Goal: Transaction & Acquisition: Purchase product/service

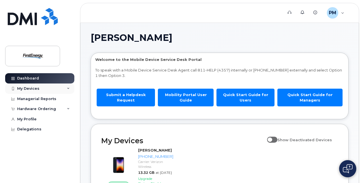
click at [68, 88] on icon at bounding box center [68, 88] width 3 height 3
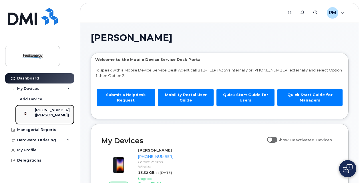
click at [45, 114] on div "([PERSON_NAME])" at bounding box center [52, 115] width 35 height 5
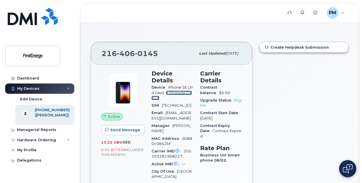
click at [178, 92] on link "+ Upgrade Device" at bounding box center [172, 95] width 40 height 9
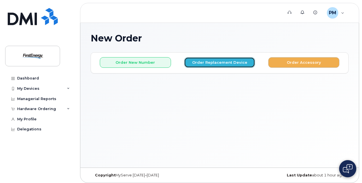
click at [212, 63] on button "Order Replacement Device" at bounding box center [219, 62] width 71 height 11
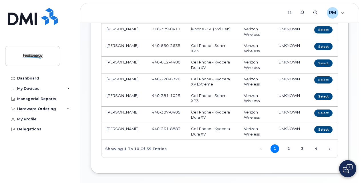
scroll to position [172, 0]
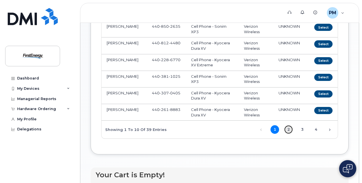
click at [290, 128] on link "2" at bounding box center [288, 129] width 9 height 9
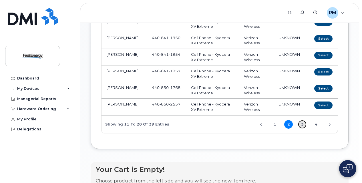
click at [303, 124] on link "3" at bounding box center [302, 124] width 9 height 9
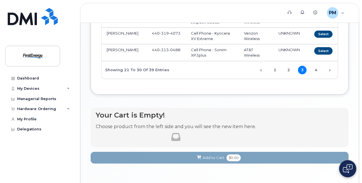
scroll to position [229, 0]
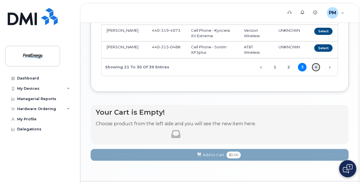
click at [318, 65] on link "4" at bounding box center [316, 67] width 9 height 9
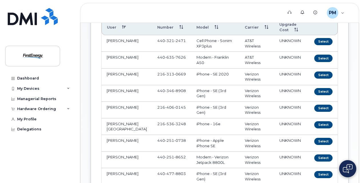
scroll to position [86, 0]
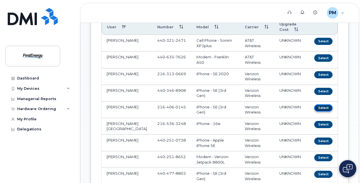
click at [325, 106] on button "Select" at bounding box center [323, 107] width 18 height 7
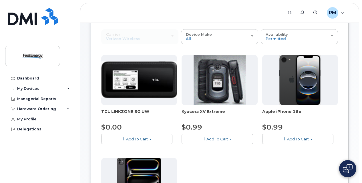
scroll to position [0, 0]
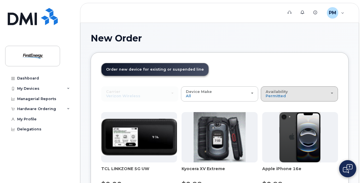
click at [334, 92] on button "Availability Permitted All" at bounding box center [299, 93] width 77 height 15
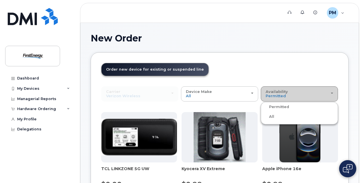
click at [288, 94] on div "Availability Permitted All" at bounding box center [300, 94] width 68 height 9
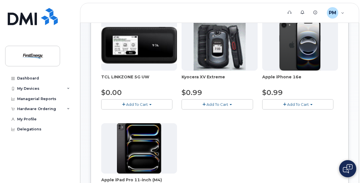
scroll to position [57, 0]
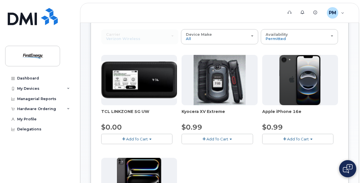
click at [295, 138] on span "Add To Cart" at bounding box center [298, 139] width 22 height 5
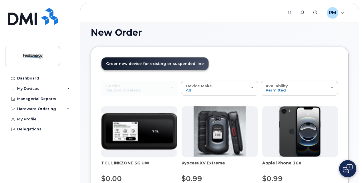
scroll to position [0, 0]
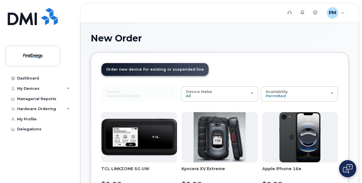
click at [146, 69] on span "Order new device for existing or suspended line" at bounding box center [155, 69] width 98 height 4
click at [332, 11] on span "PM" at bounding box center [332, 12] width 7 height 7
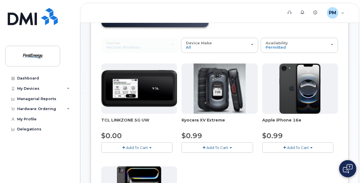
scroll to position [57, 0]
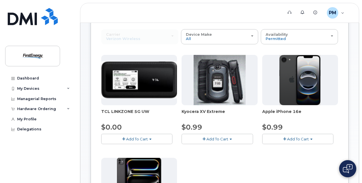
click at [285, 137] on span "button" at bounding box center [284, 139] width 3 height 4
click at [312, 139] on span "button" at bounding box center [311, 139] width 2 height 1
click at [303, 151] on link "$0.99 - 2 Year Upgrade" at bounding box center [291, 149] width 55 height 7
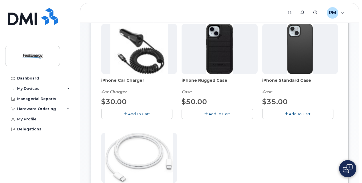
scroll to position [114, 0]
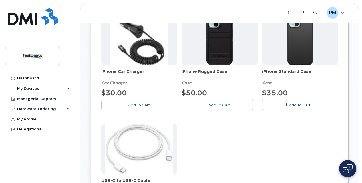
click at [140, 103] on span "Add To Cart" at bounding box center [139, 105] width 22 height 5
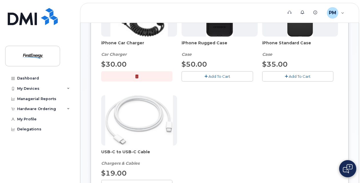
scroll to position [172, 0]
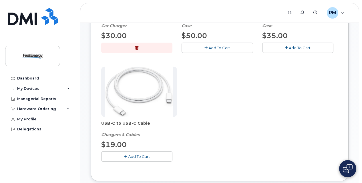
drag, startPoint x: 140, startPoint y: 155, endPoint x: 190, endPoint y: 140, distance: 51.8
click at [141, 155] on span "Add To Cart" at bounding box center [139, 156] width 22 height 5
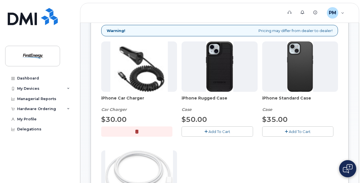
scroll to position [86, 0]
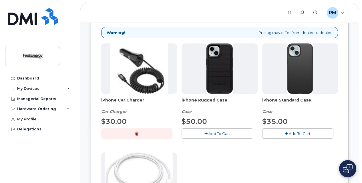
click at [299, 132] on span "Add To Cart" at bounding box center [300, 133] width 22 height 5
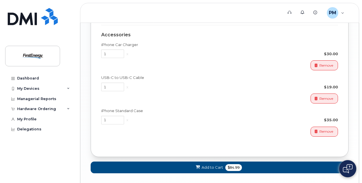
scroll to position [547, 0]
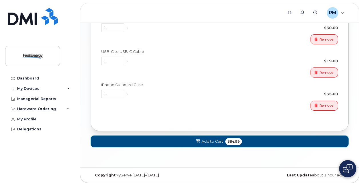
click at [207, 140] on span "Add to Cart" at bounding box center [212, 141] width 21 height 5
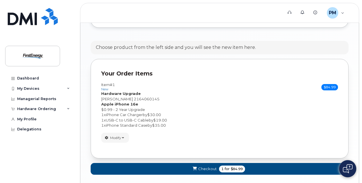
scroll to position [339, 0]
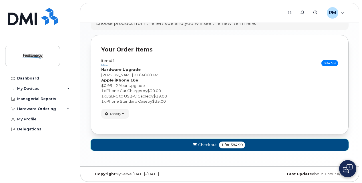
click at [205, 143] on span "Checkout" at bounding box center [207, 144] width 19 height 5
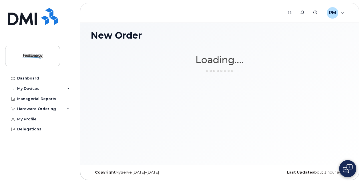
scroll to position [3, 0]
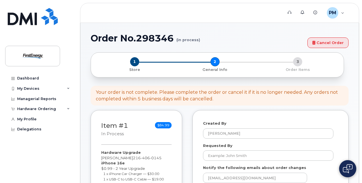
select select
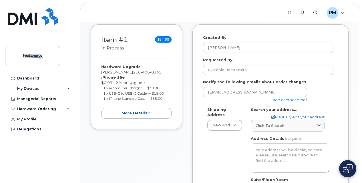
scroll to position [114, 0]
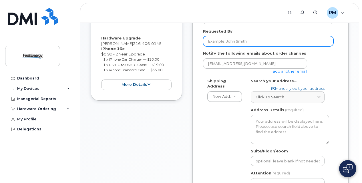
click at [212, 42] on input "Requested By" at bounding box center [268, 41] width 130 height 10
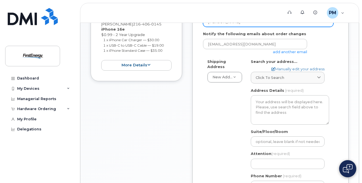
scroll to position [143, 0]
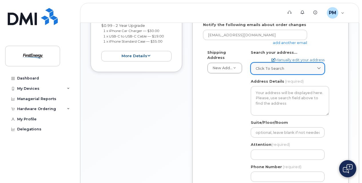
type input "matthew Pietrzak"
click at [320, 67] on icon at bounding box center [319, 69] width 4 height 4
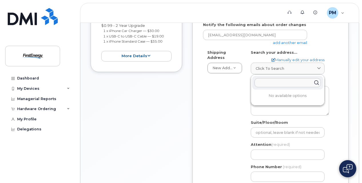
click at [274, 82] on input "text" at bounding box center [288, 82] width 66 height 9
click at [229, 122] on div "Shipping Address New Address New Address AB Search your address... Manually edi…" at bounding box center [268, 118] width 130 height 137
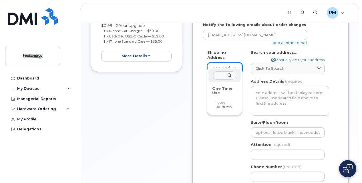
scroll to position [143, 0]
drag, startPoint x: 334, startPoint y: 91, endPoint x: 335, endPoint y: 86, distance: 4.9
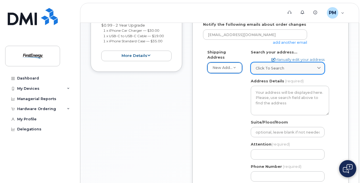
click at [275, 67] on span "Click to search" at bounding box center [270, 68] width 29 height 5
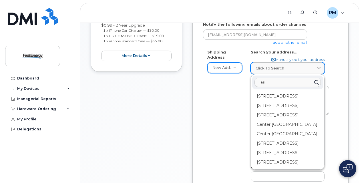
type input "a"
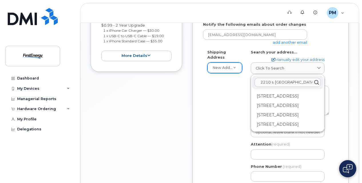
click at [273, 82] on input "2210 s. Ridge" at bounding box center [288, 82] width 66 height 9
click at [295, 84] on input "2210 S. Ridge" at bounding box center [288, 82] width 66 height 9
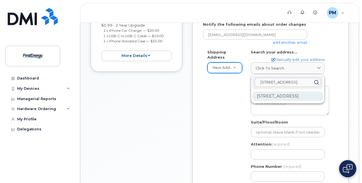
type input "2210 S. Ridge rd west"
click at [285, 96] on div "2210 S Ridge Rd W Ashtabula OH 44004-9047" at bounding box center [287, 96] width 71 height 9
select select
type textarea "2210 S Ridge Rd W ASHTABULA OH 44004-9047 UNITED STATES"
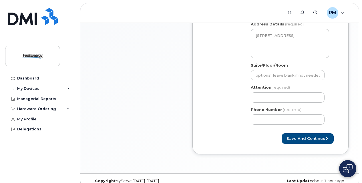
scroll to position [201, 0]
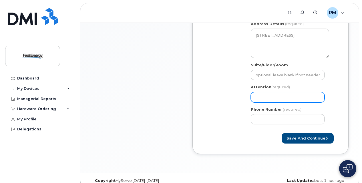
click at [265, 98] on input "Attention (required)" at bounding box center [288, 97] width 74 height 10
select select
type input "M"
select select
type input "Ma"
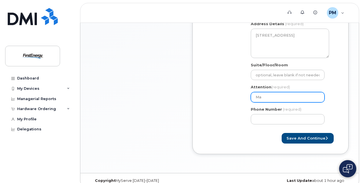
select select
type input "Mat"
select select
type input "Matt"
select select
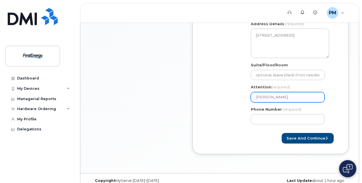
type input "Matth"
select select
type input "Matthe"
select select
type input "Matthew"
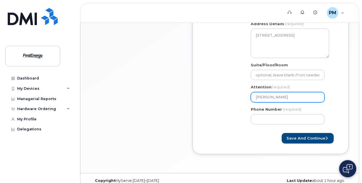
select select
type input "Matthew P"
select select
type input "Matthew Pi"
select select
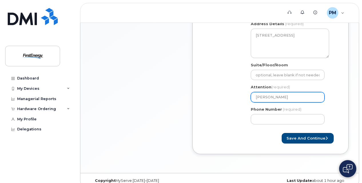
type input "Matthew Pie"
select select
type input "Matthew Piet"
select select
type input "Matthew Pietr"
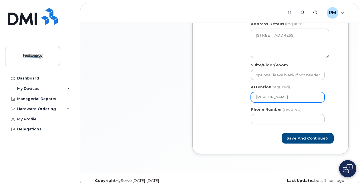
select select
type input "Matthew Pietrz"
select select
type input "Matthew Pietrza"
select select
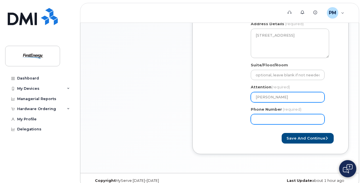
type input "Matthew Pietrzak"
click at [267, 118] on input "Phone Number" at bounding box center [288, 119] width 74 height 10
type input "216"
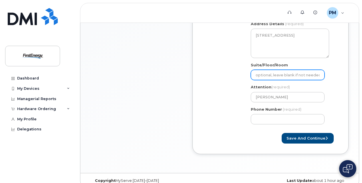
click at [270, 74] on input "Suite/Floor/Room" at bounding box center [288, 75] width 74 height 10
select select
type input "A"
select select
type input "AS"
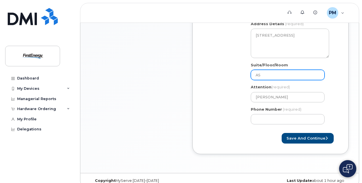
select select
type input "ASS"
select select
type input "ASSC"
select select
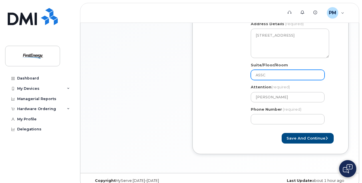
type input "ASSC O"
select select
type input "ASSC Of"
select select
type input "ASSC Off"
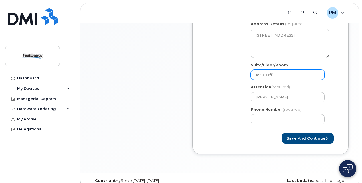
select select
type input "ASSC Offi"
select select
type input "ASSC Offic"
select select
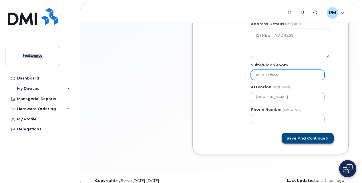
type input "ASSC Office"
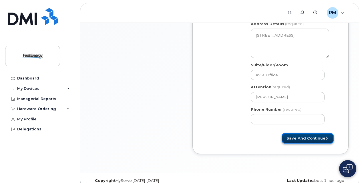
click at [303, 136] on button "Save and Continue" at bounding box center [308, 138] width 52 height 11
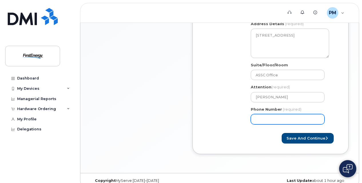
click at [288, 118] on input "Phone Number" at bounding box center [288, 119] width 74 height 10
click at [256, 119] on input "Phone Number" at bounding box center [288, 119] width 74 height 10
click at [281, 130] on form "Created By Pietrzak, Matthew P Requested By matthew Pietrzak Notify the followi…" at bounding box center [270, 31] width 135 height 223
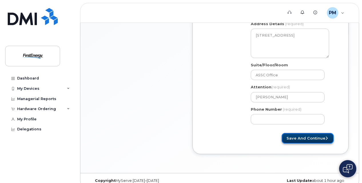
click at [299, 140] on button "Save and Continue" at bounding box center [308, 138] width 52 height 11
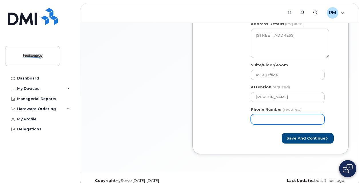
drag, startPoint x: 288, startPoint y: 119, endPoint x: 237, endPoint y: 112, distance: 51.3
click at [237, 112] on div "Shipping Address New Address New Address OH Ashtabula Search your address... Ma…" at bounding box center [268, 60] width 130 height 137
type input "121640601"
select select
type input "1216406014"
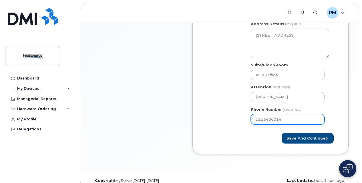
select select
type input "12164060145"
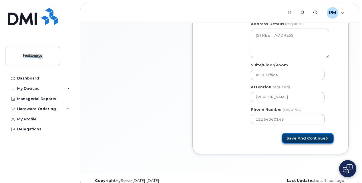
click at [308, 138] on button "Save and Continue" at bounding box center [308, 138] width 52 height 11
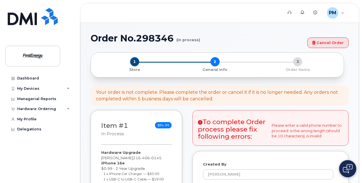
select select
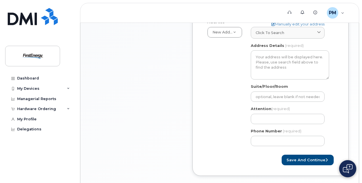
scroll to position [248, 0]
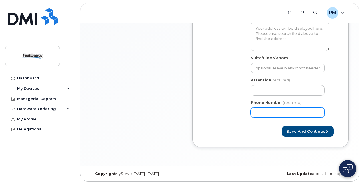
click at [270, 112] on input "Phone Number" at bounding box center [288, 112] width 74 height 10
type input "440994824"
select select
type input "4409948240"
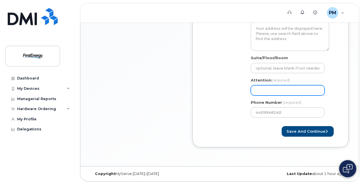
click at [271, 88] on input "Attention (required)" at bounding box center [288, 90] width 74 height 10
select select
type input "M"
select select
type input "Ma"
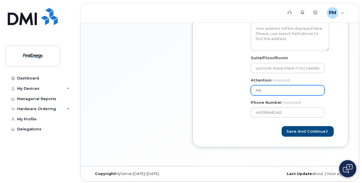
select select
type input "Mat"
select select
type input "Matt"
select select
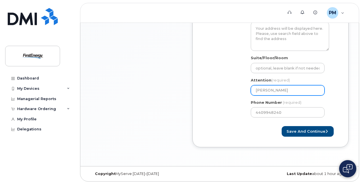
type input "Matth"
select select
type input "Matthe"
select select
type input "Matthew"
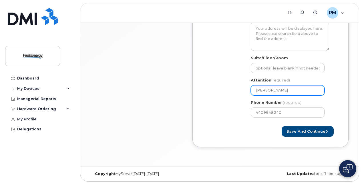
select select
type input "Matthew P"
select select
type input "Matthew Pi"
select select
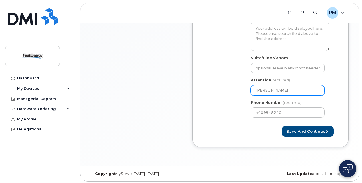
type input "Matthew Pie"
select select
type input "Matthew Piet"
select select
type input "Matthew Pietr"
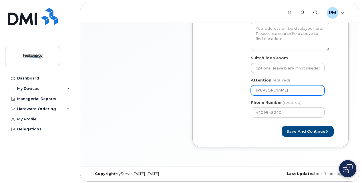
select select
type input "Matthew Pietrz"
select select
type input "Matthew Pietrza"
select select
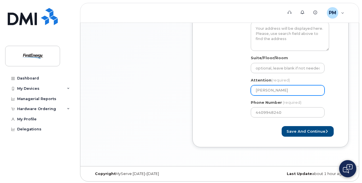
type input "Matthew Pietrzal"
select select
type input "Matthew Pietrza"
select select
type input "Matthew Pietrzak"
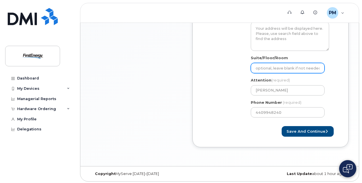
click at [279, 69] on input "Suite/Floor/Room" at bounding box center [288, 68] width 74 height 10
select select
type input "A"
select select
type input "AS"
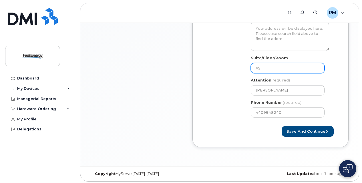
select select
type input "ASS"
select select
type input "ASSC"
select select
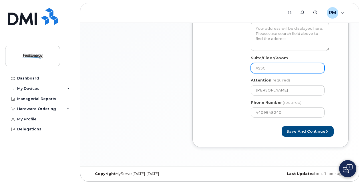
type input "ASSC O"
select select
type input "ASSC Of"
select select
type input "ASSC Off"
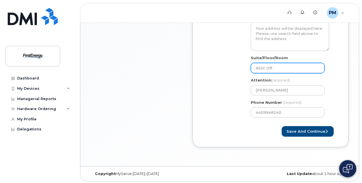
select select
type input "ASSC Offi"
select select
type input "ASSC Offic"
select select
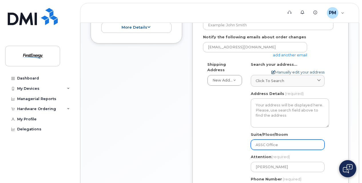
scroll to position [162, 0]
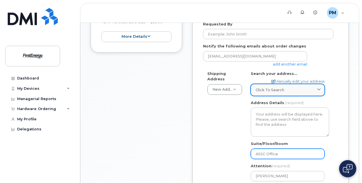
type input "ASSC Office"
click at [271, 89] on span "Click to search" at bounding box center [270, 89] width 29 height 5
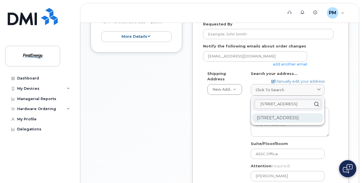
type input "2210 S ridge rd west"
click at [277, 118] on div "2210 S Ridge Rd W Ashtabula OH 44004-9047" at bounding box center [287, 117] width 71 height 9
select select
type textarea "2210 S Ridge Rd W ASHTABULA OH 44004-9047 UNITED STATES"
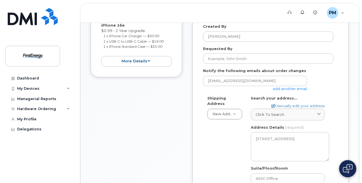
scroll to position [134, 0]
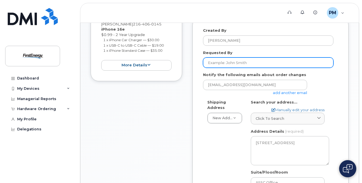
click at [237, 61] on input "Requested By" at bounding box center [268, 63] width 130 height 10
type input "Matthew Pietrzak"
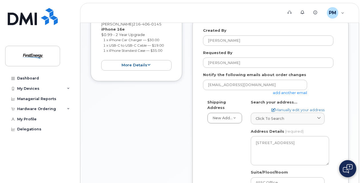
click at [334, 53] on div "Requested By Matthew Pietrzak" at bounding box center [270, 59] width 135 height 18
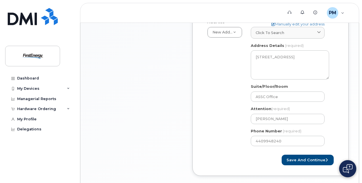
scroll to position [248, 0]
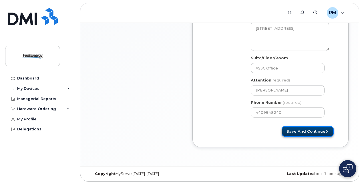
click at [307, 131] on button "Save and Continue" at bounding box center [308, 131] width 52 height 11
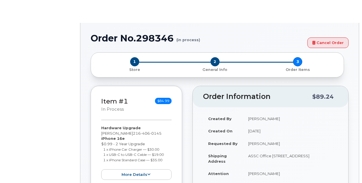
select select "2083421"
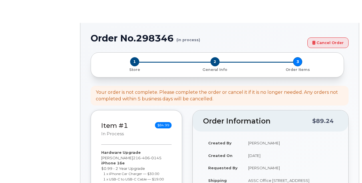
type input "2078376"
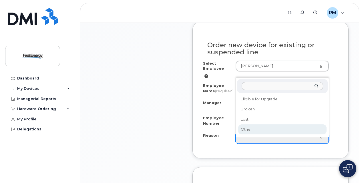
scroll to position [315, 0]
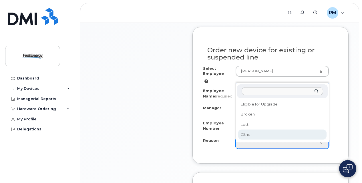
select select "other"
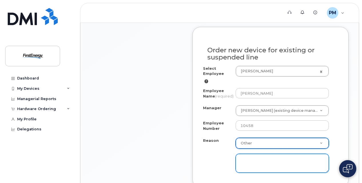
click at [249, 166] on textarea at bounding box center [282, 163] width 93 height 19
type textarea "B"
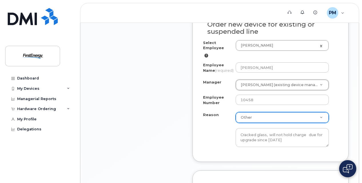
scroll to position [388, 0]
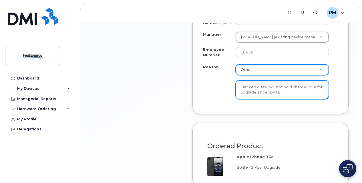
drag, startPoint x: 267, startPoint y: 96, endPoint x: 271, endPoint y: 96, distance: 3.4
click at [268, 96] on textarea "Cracked glass, will not hold charge due for upgrade since 2024" at bounding box center [282, 89] width 93 height 19
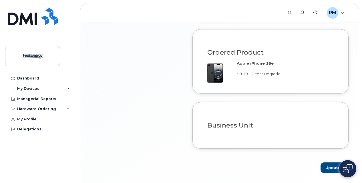
scroll to position [503, 0]
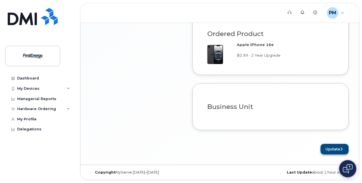
type textarea "Cracked glass, will not hold charge due for upgrade since 5-16-2024"
click at [334, 149] on button "Update" at bounding box center [335, 149] width 28 height 11
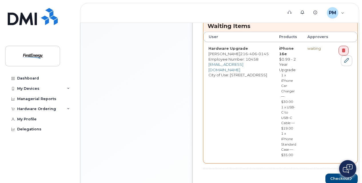
scroll to position [286, 0]
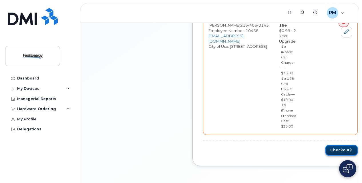
click at [335, 148] on button "Checkout" at bounding box center [342, 150] width 32 height 11
